Goal: Task Accomplishment & Management: Use online tool/utility

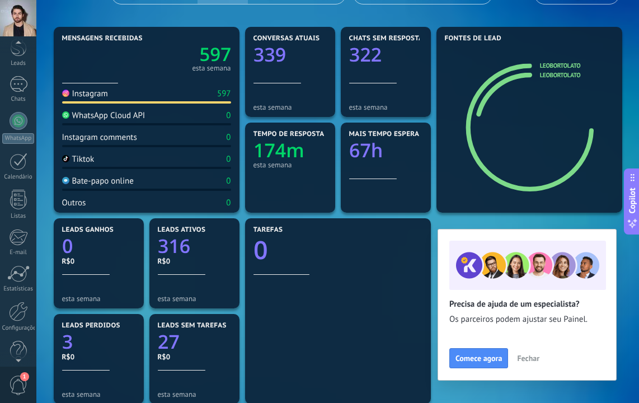
scroll to position [52, 0]
click at [18, 302] on div at bounding box center [18, 307] width 19 height 20
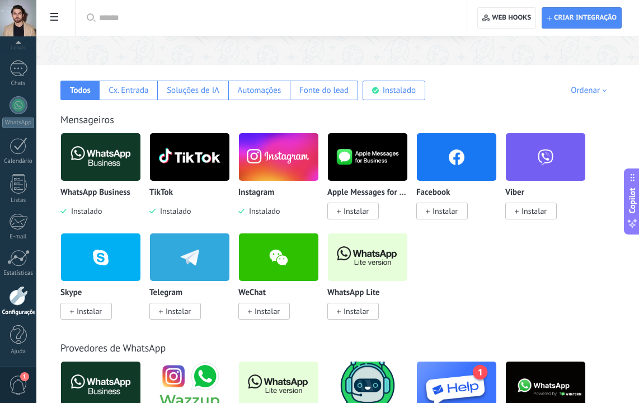
scroll to position [154, 0]
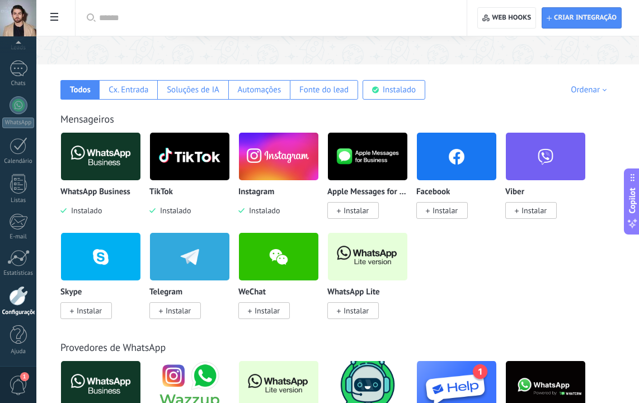
click at [271, 171] on img at bounding box center [278, 156] width 79 height 54
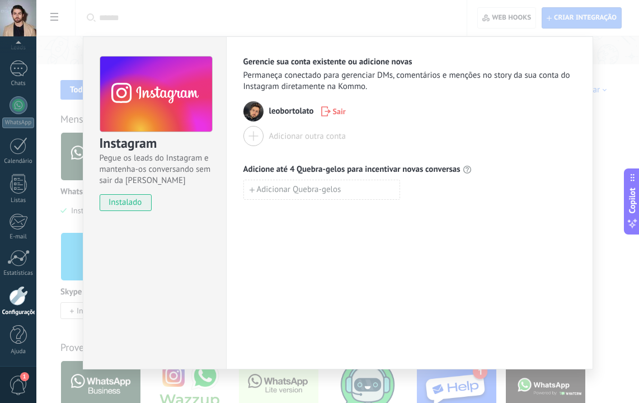
click at [297, 135] on div "Adicionar outra conta" at bounding box center [307, 136] width 77 height 11
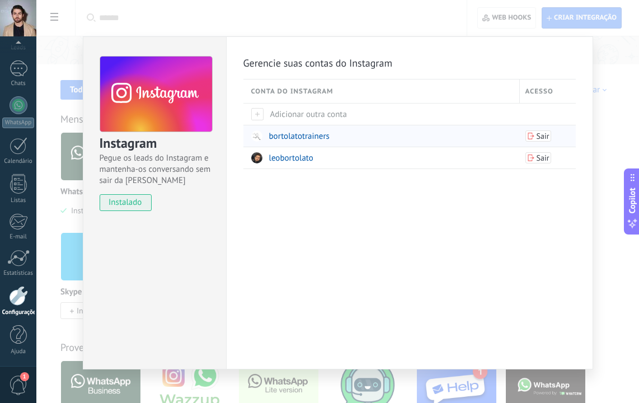
click at [355, 137] on div "bortolatotrainers" at bounding box center [382, 135] width 263 height 21
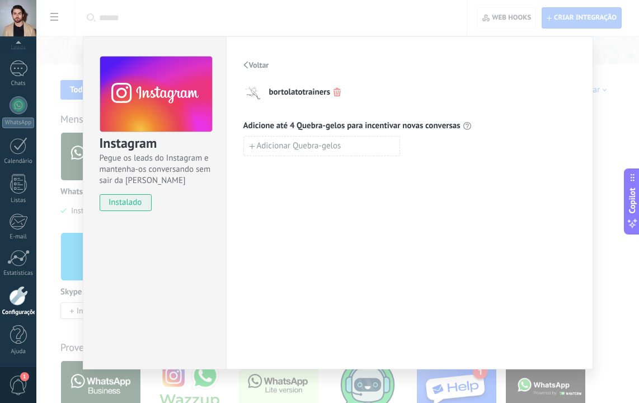
click at [255, 64] on span "Voltar" at bounding box center [259, 65] width 20 height 8
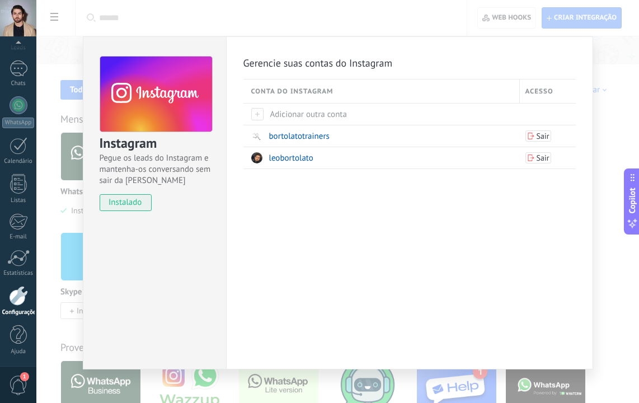
click at [271, 192] on div "Gerencie suas contas do Instagram Conta do Instagram Acesso Adicionar outra con…" at bounding box center [409, 202] width 367 height 333
click at [609, 156] on div "Instagram Pegue os leads do Instagram e mantenha-os conversando sem sair da Kom…" at bounding box center [337, 201] width 603 height 403
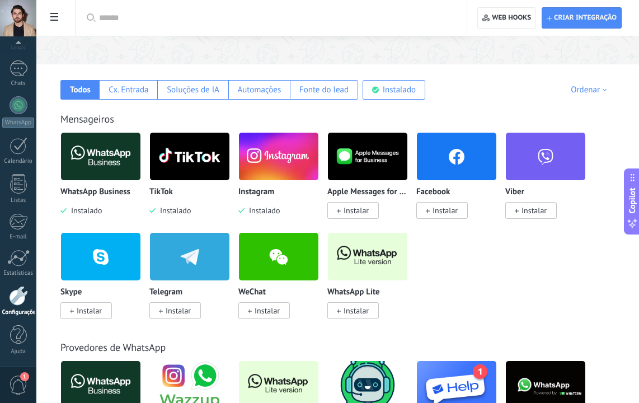
click at [276, 163] on img at bounding box center [278, 156] width 79 height 54
click at [173, 170] on img at bounding box center [189, 156] width 79 height 54
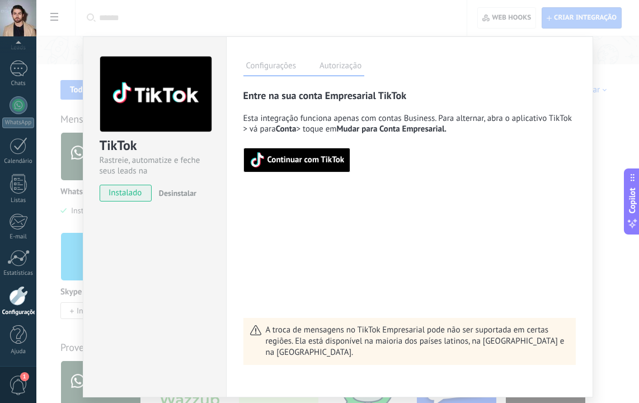
click at [284, 156] on span "Continuar com TikTok" at bounding box center [306, 160] width 77 height 8
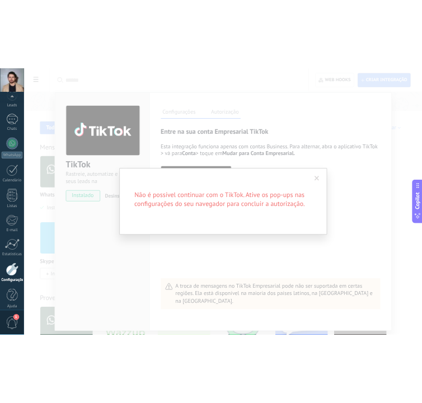
scroll to position [63, 0]
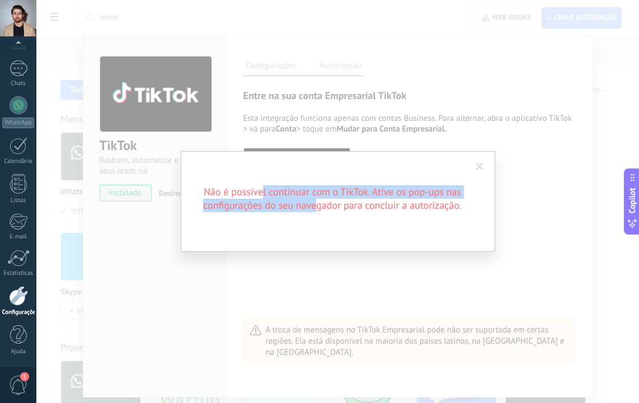
drag, startPoint x: 261, startPoint y: 197, endPoint x: 311, endPoint y: 198, distance: 49.8
click at [313, 198] on h2 "Não é possível continuar com o TikTok. Ative os pop-ups nas configurações do se…" at bounding box center [332, 198] width 269 height 27
click at [311, 198] on h2 "Não é possível continuar com o TikTok. Ative os pop-ups nas configurações do se…" at bounding box center [332, 198] width 269 height 27
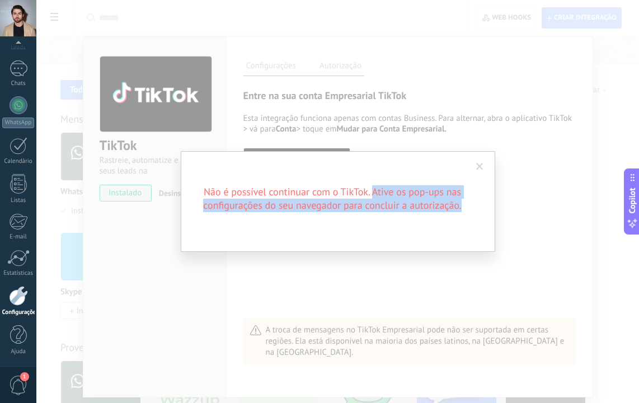
drag, startPoint x: 372, startPoint y: 196, endPoint x: 410, endPoint y: 220, distance: 44.6
click at [410, 220] on div "Não é possível continuar com o TikTok. Ative os pop-ups nas configurações do se…" at bounding box center [338, 201] width 315 height 101
copy h2 "Ative os pop-ups nas configurações do seu navegador para concluir a autorização."
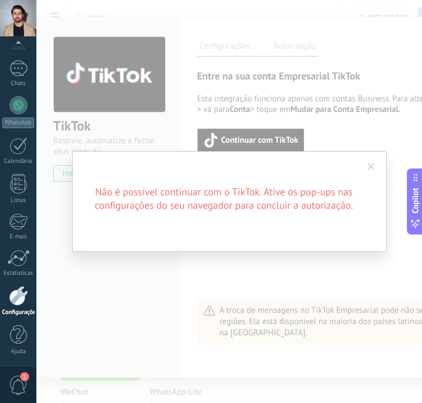
click at [372, 168] on span at bounding box center [371, 167] width 7 height 8
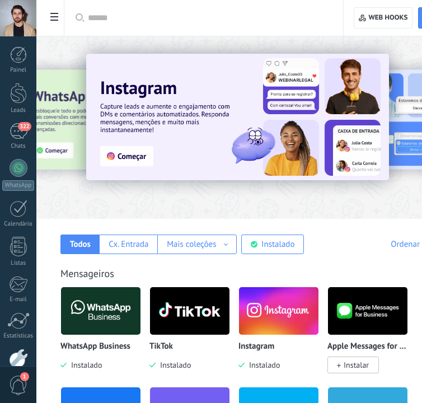
scroll to position [207, 2]
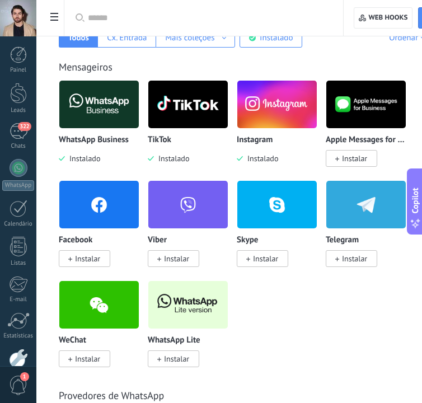
click at [195, 110] on img at bounding box center [187, 104] width 79 height 54
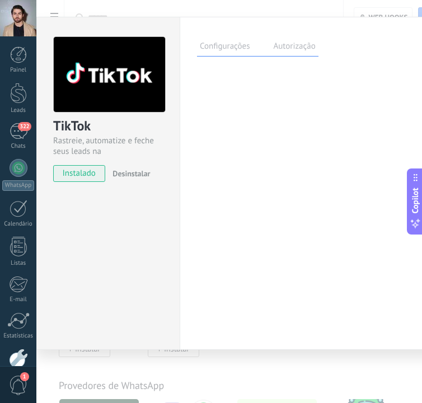
scroll to position [0, 0]
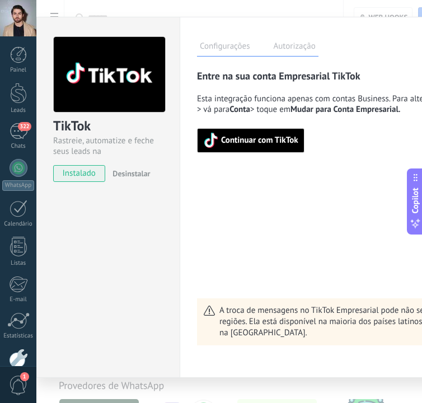
click at [308, 47] on label "Autorização" at bounding box center [294, 48] width 48 height 16
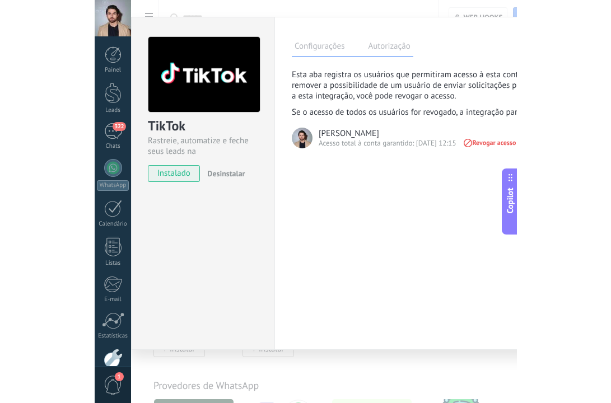
scroll to position [217, 0]
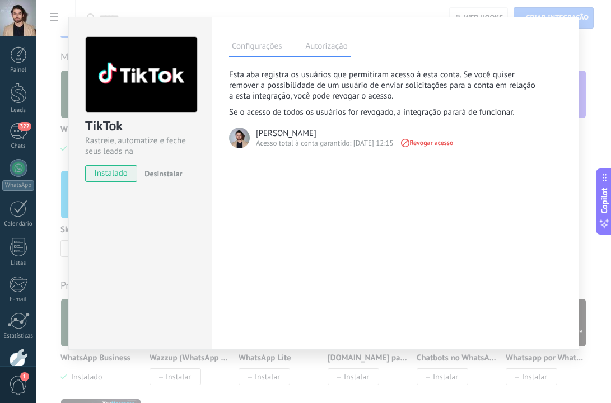
click at [248, 56] on div "Configurações Autorização" at bounding box center [289, 47] width 121 height 20
click at [250, 51] on label "Configurações" at bounding box center [256, 48] width 55 height 16
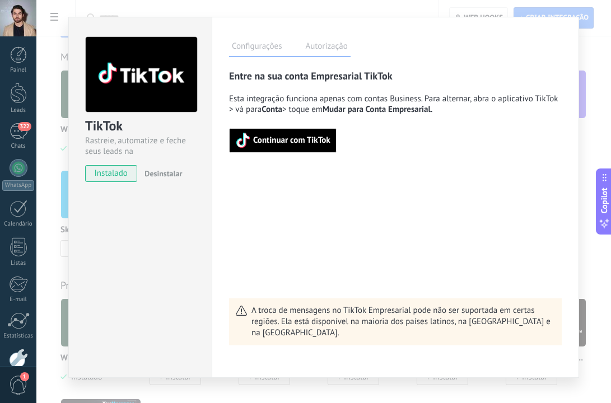
click at [261, 133] on button "Continuar com TikTok" at bounding box center [282, 140] width 107 height 25
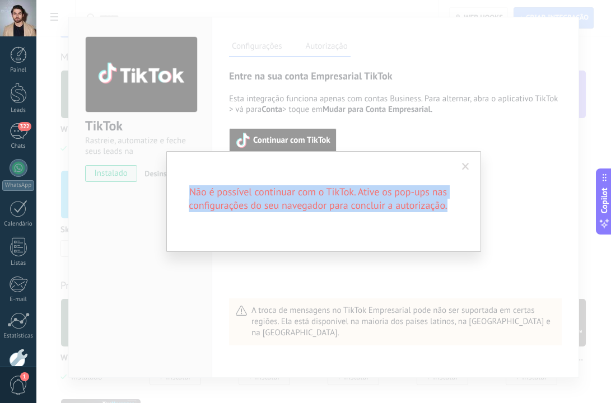
drag, startPoint x: 191, startPoint y: 189, endPoint x: 448, endPoint y: 215, distance: 258.2
click at [421, 216] on div "Não é possível continuar com o TikTok. Ative os pop-ups nas configurações do se…" at bounding box center [323, 201] width 315 height 101
copy h2 "Não é possível continuar com o TikTok. Ative os pop-ups nas configurações do se…"
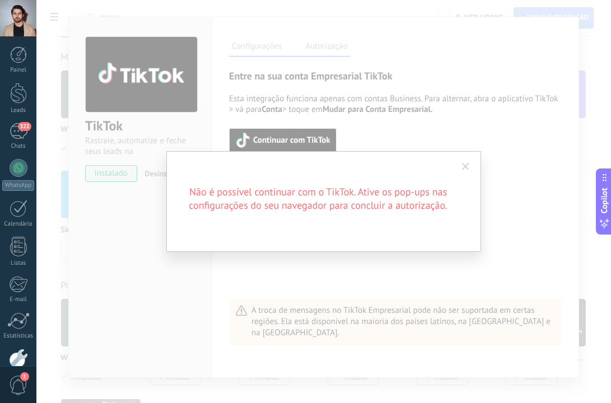
click at [421, 163] on span at bounding box center [465, 167] width 7 height 8
